Goal: Task Accomplishment & Management: Use online tool/utility

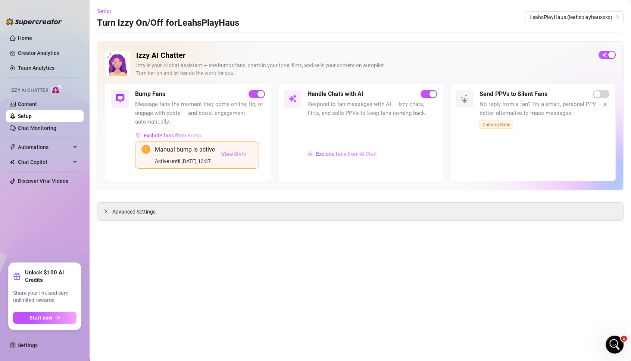
click at [238, 154] on span "View Stats" at bounding box center [233, 154] width 25 height 6
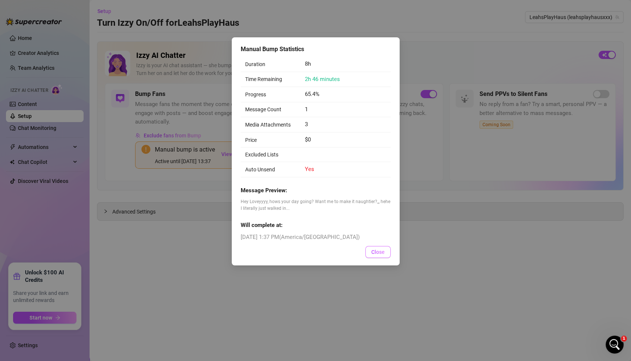
click at [377, 249] on span "Close" at bounding box center [377, 252] width 13 height 6
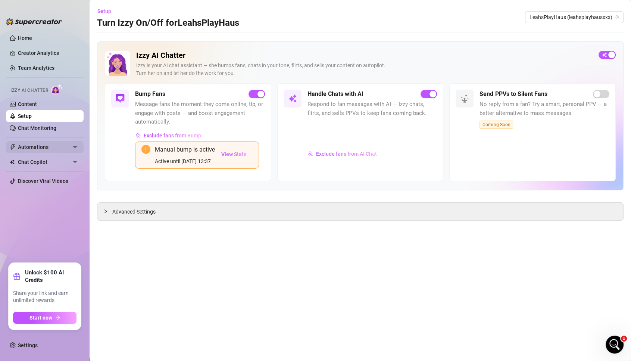
click at [43, 143] on span "Automations" at bounding box center [44, 147] width 53 height 12
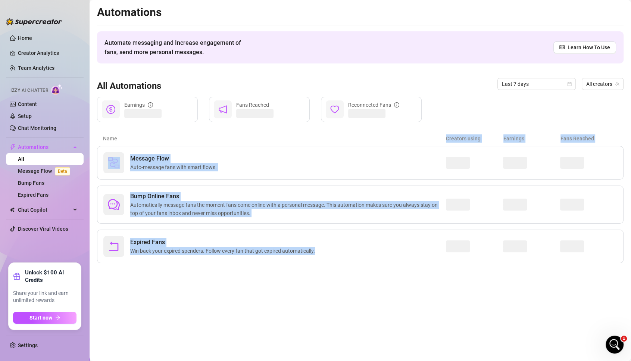
drag, startPoint x: 241, startPoint y: 144, endPoint x: 290, endPoint y: 394, distance: 255.0
click at [290, 360] on html "Home Creator Analytics Team Analytics Izzy AI Chatter Content Setup Chat Monito…" at bounding box center [315, 180] width 631 height 361
click at [167, 295] on main "Automations Automate messaging and Increase engagement of fans, send more perso…" at bounding box center [359, 180] width 541 height 361
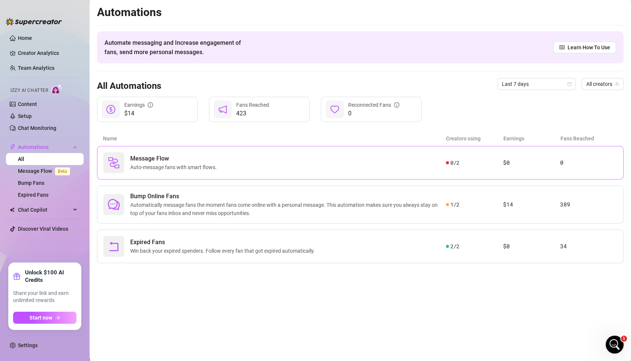
click at [156, 160] on span "Message Flow" at bounding box center [174, 158] width 89 height 9
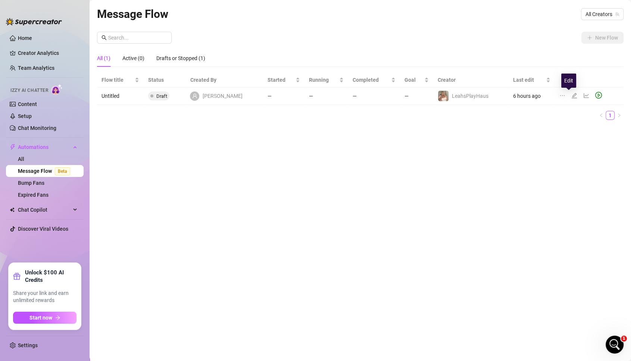
click at [571, 92] on icon "edit" at bounding box center [574, 95] width 6 height 6
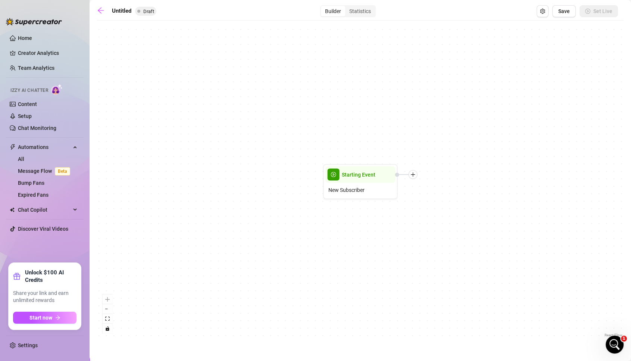
click at [96, 11] on main "Untitled Draft Builder Statistics Save Set Live Starting Event New Subscriber R…" at bounding box center [359, 180] width 541 height 361
click at [102, 9] on icon "arrow-left" at bounding box center [100, 10] width 7 height 7
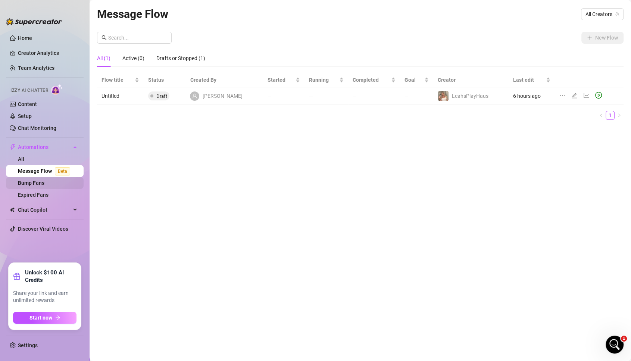
click at [42, 180] on link "Bump Fans" at bounding box center [31, 183] width 26 height 6
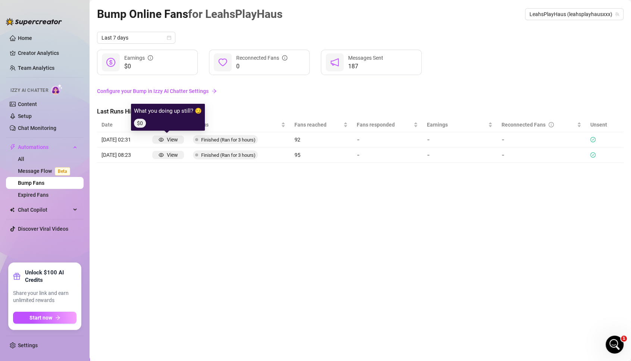
click at [167, 141] on div "View" at bounding box center [172, 139] width 11 height 8
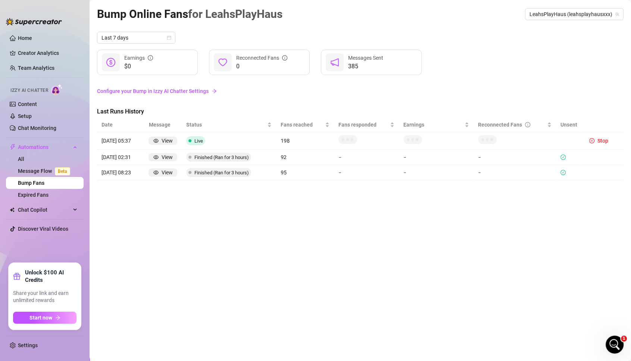
click at [27, 180] on link "Bump Fans" at bounding box center [31, 183] width 26 height 6
click at [561, 171] on icon "check-circle" at bounding box center [562, 172] width 5 height 5
click at [563, 156] on icon "check-circle" at bounding box center [562, 156] width 5 height 5
